Goal: Find specific page/section: Find specific page/section

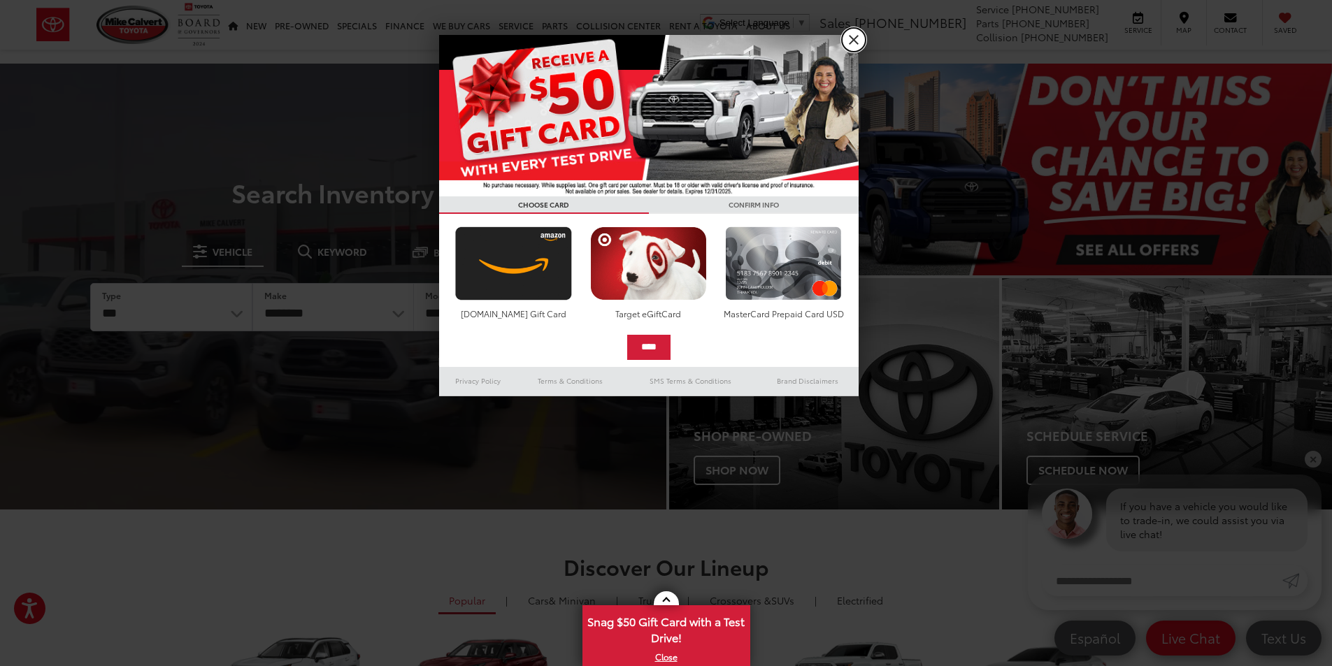
click at [858, 45] on link "X" at bounding box center [854, 40] width 24 height 24
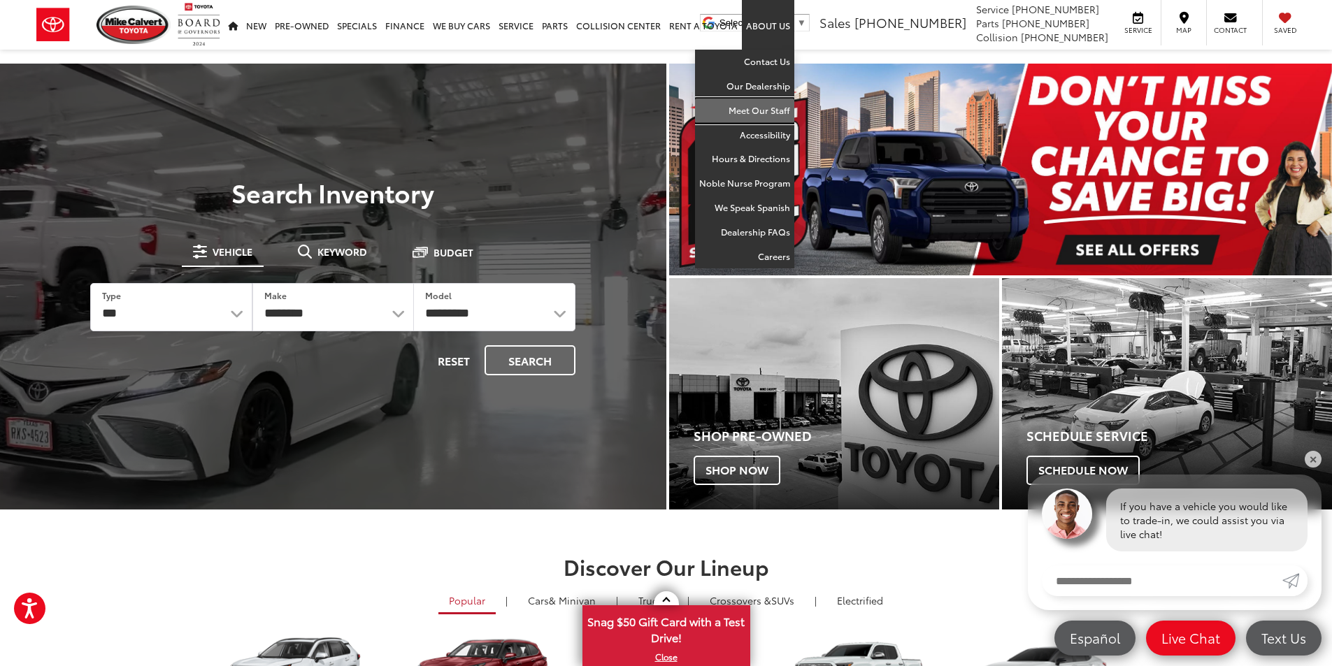
click at [763, 103] on link "Meet Our Staff" at bounding box center [744, 111] width 99 height 24
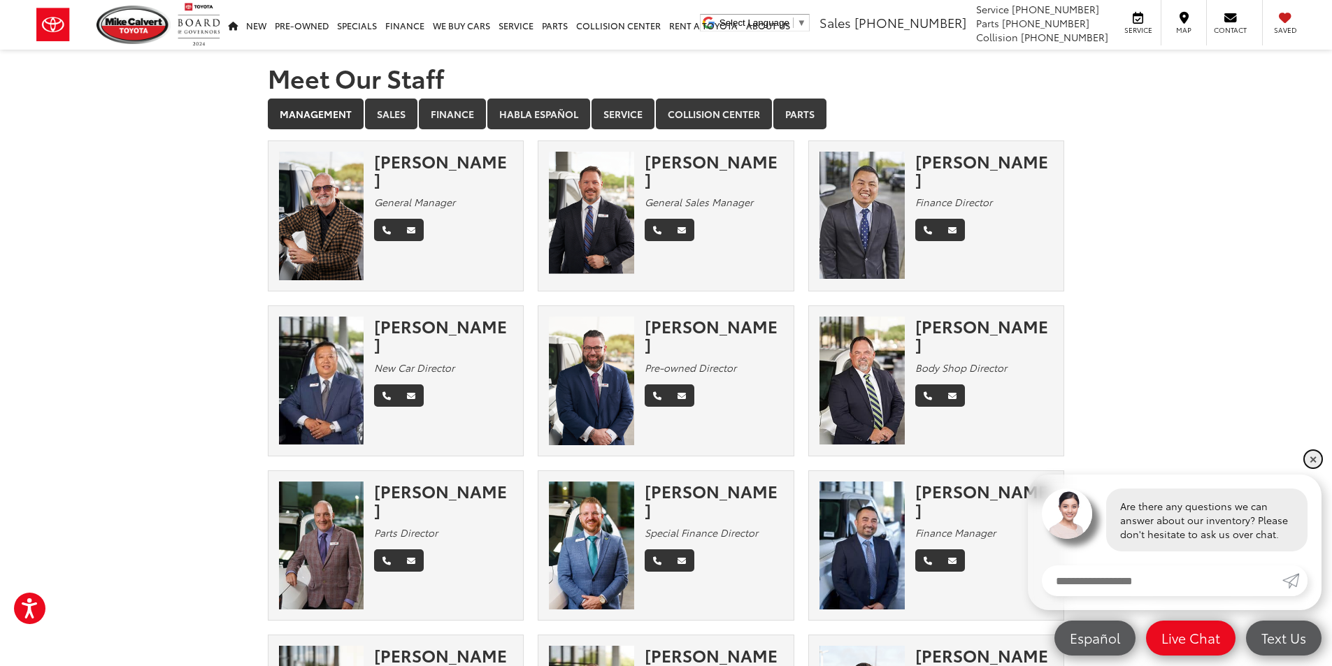
click at [1311, 461] on link "✕" at bounding box center [1313, 459] width 17 height 17
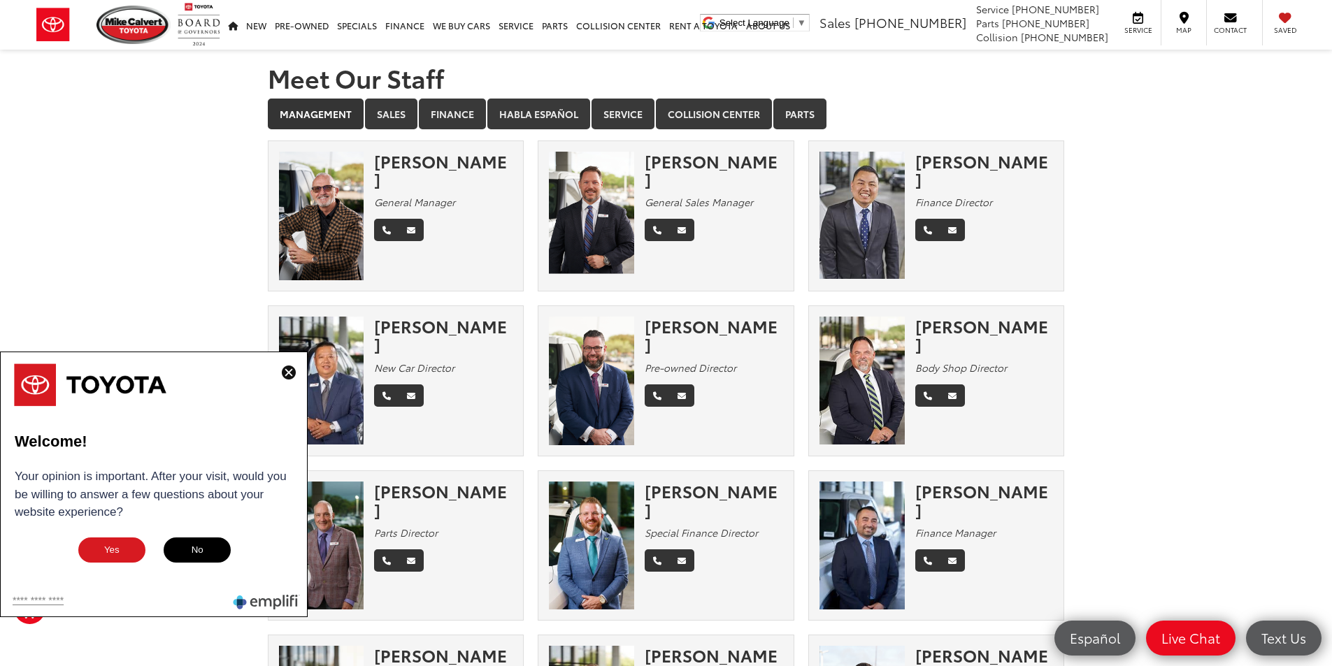
click at [292, 373] on img at bounding box center [289, 373] width 14 height 14
